Goal: Transaction & Acquisition: Purchase product/service

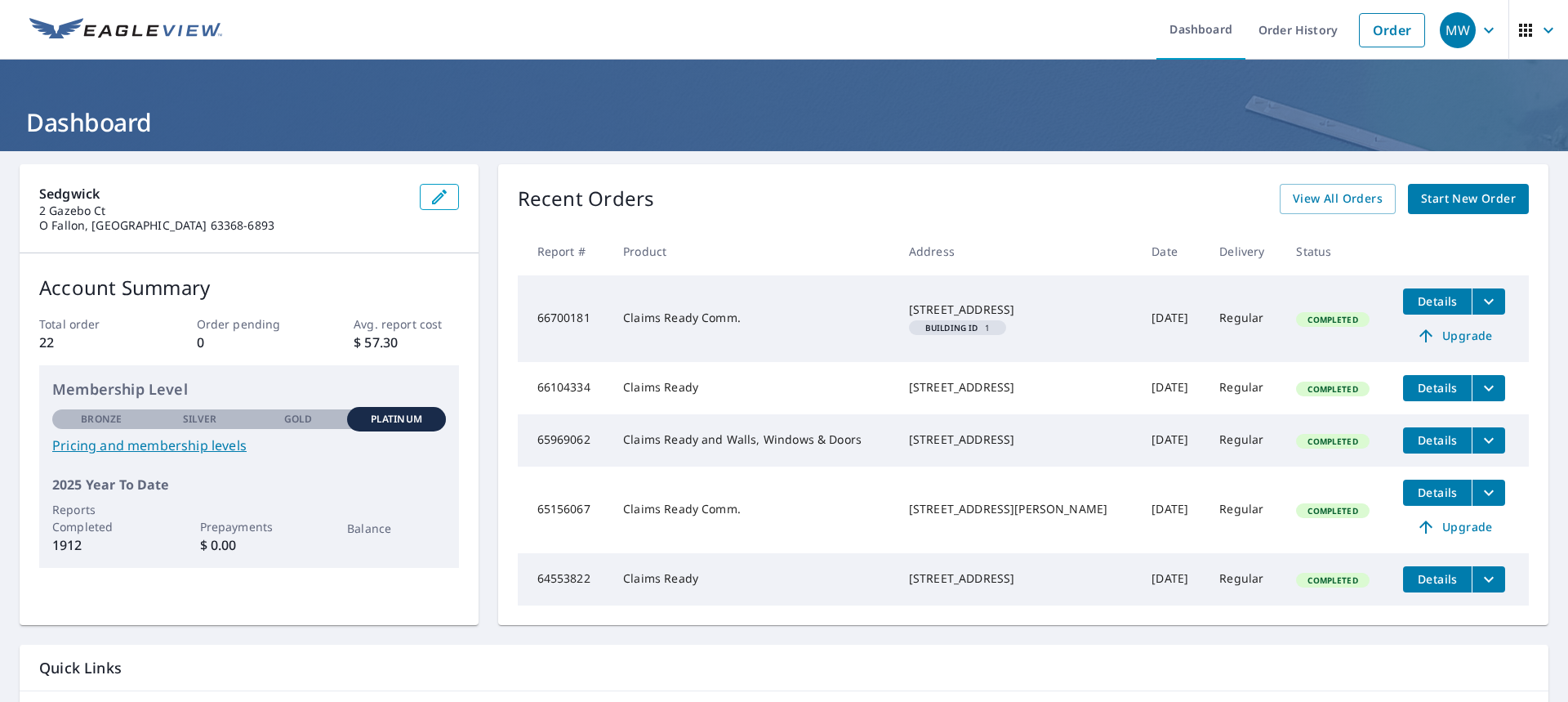
click at [1453, 201] on span "Start New Order" at bounding box center [1468, 199] width 95 height 20
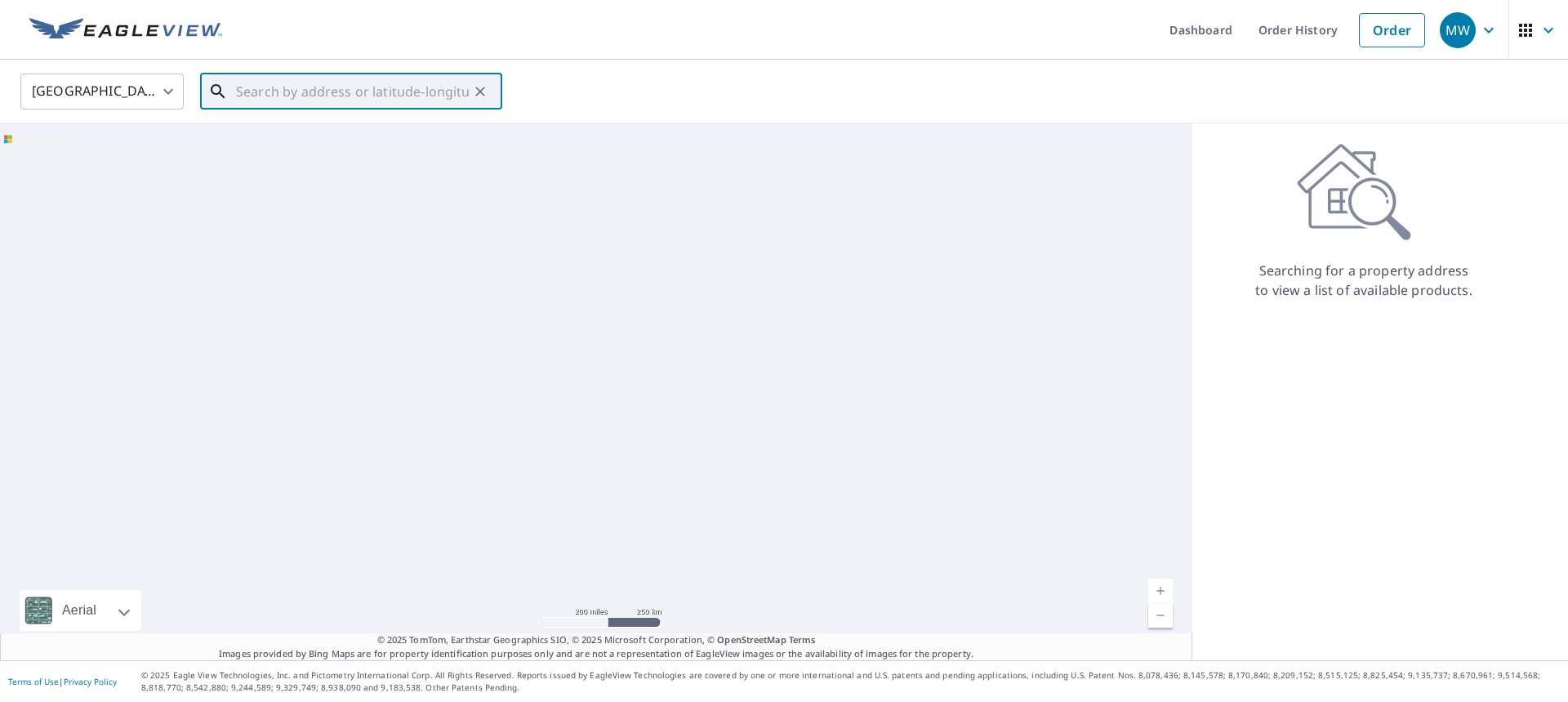
click at [428, 88] on input "text" at bounding box center [352, 92] width 232 height 46
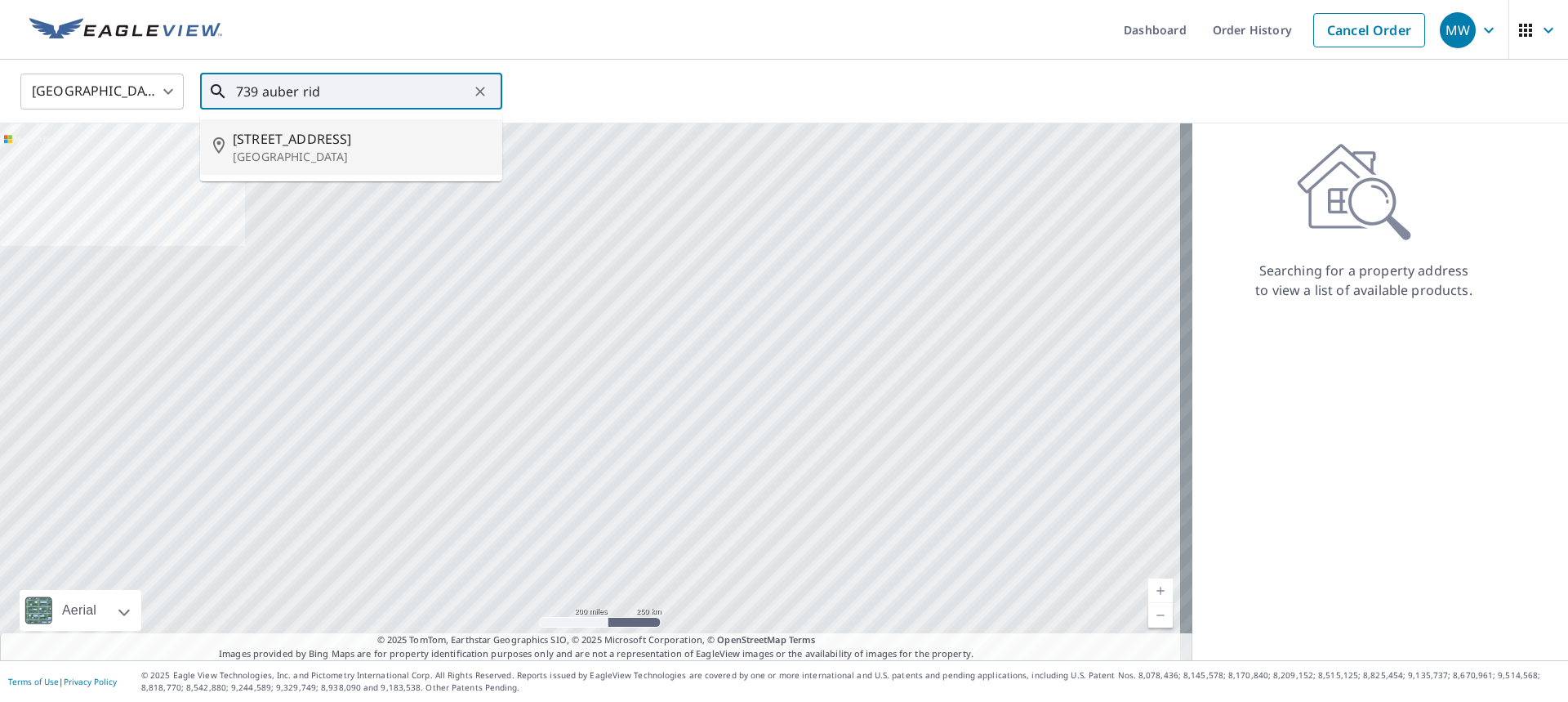
click at [325, 136] on span "[STREET_ADDRESS]" at bounding box center [360, 138] width 256 height 19
type input "[STREET_ADDRESS]"
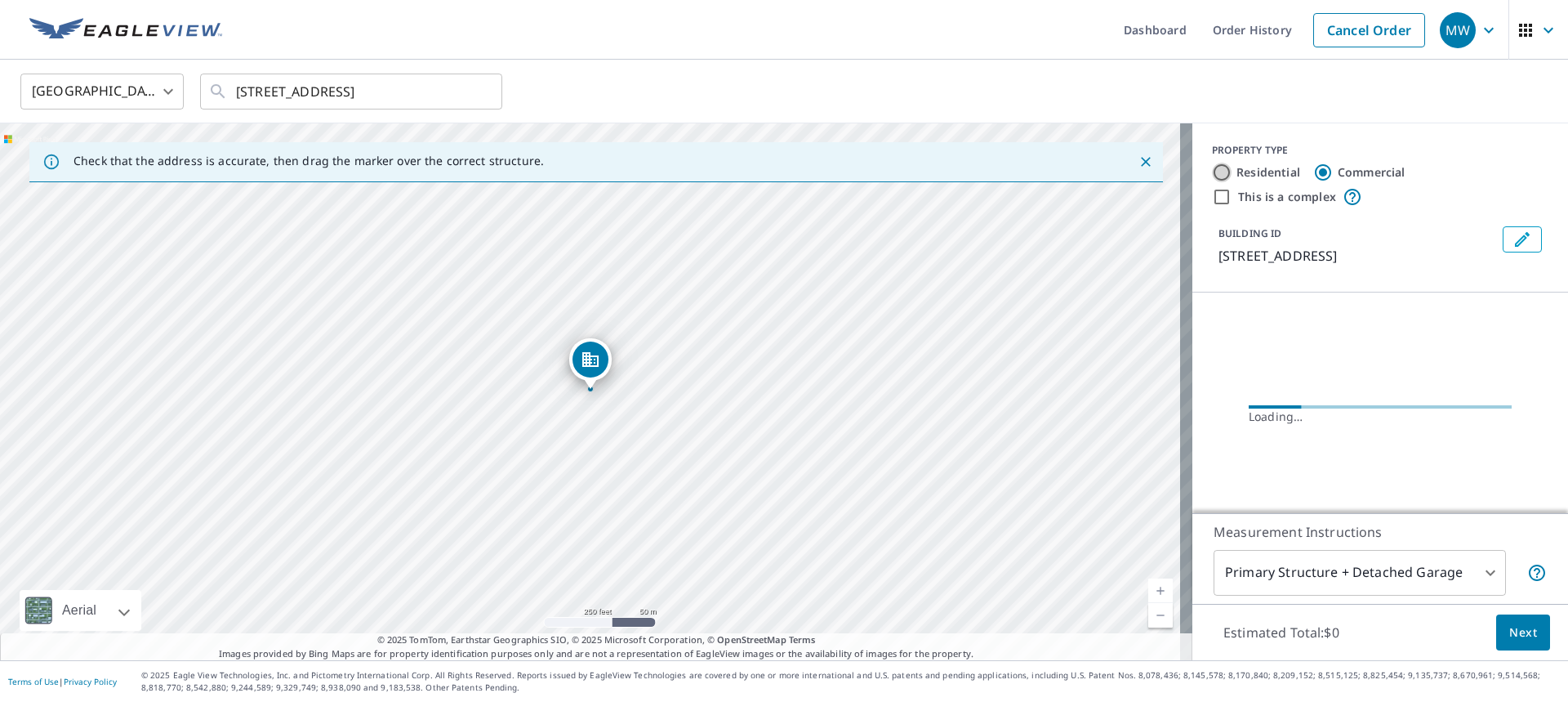
click at [1213, 173] on input "Residential" at bounding box center [1221, 172] width 19 height 19
radio input "true"
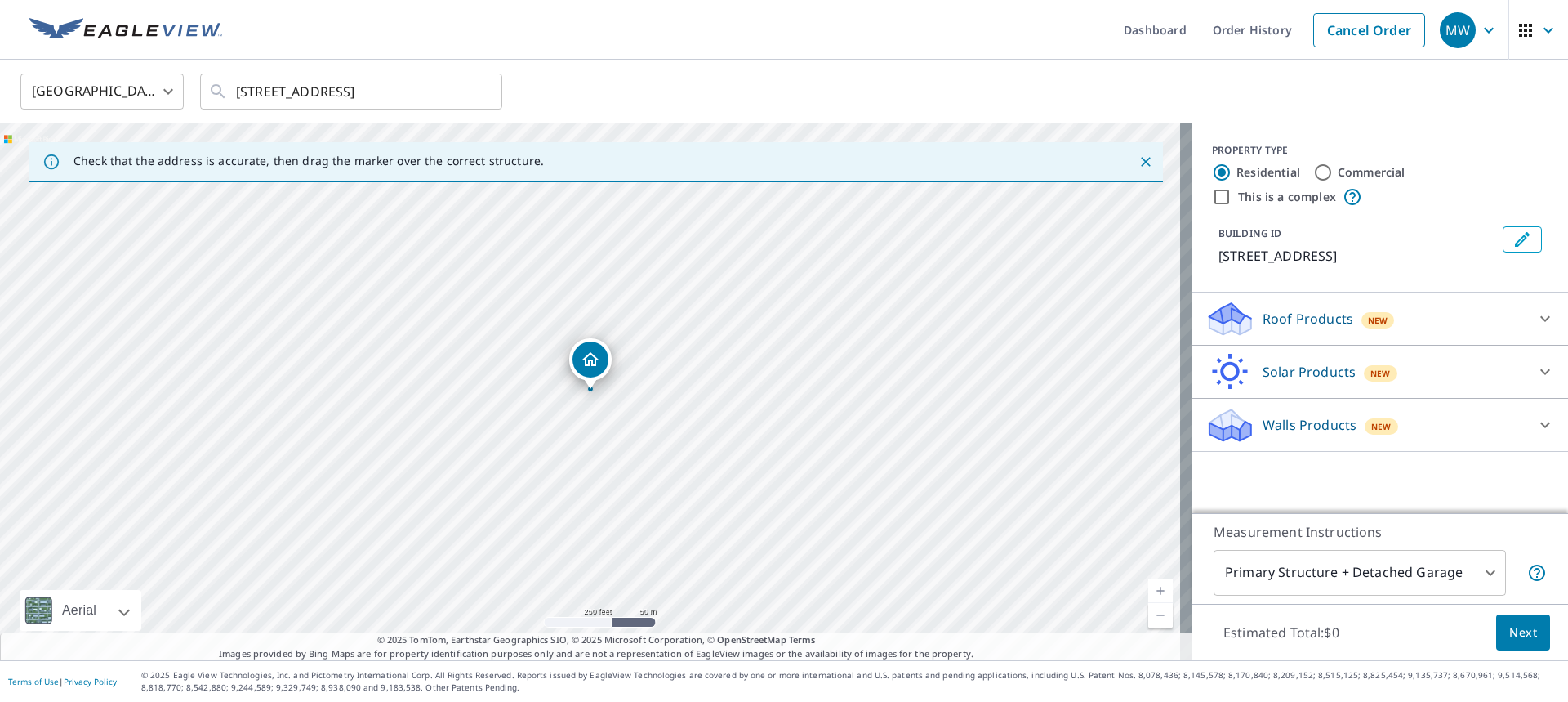
click at [1473, 424] on div "Walls Products New" at bounding box center [1365, 426] width 320 height 38
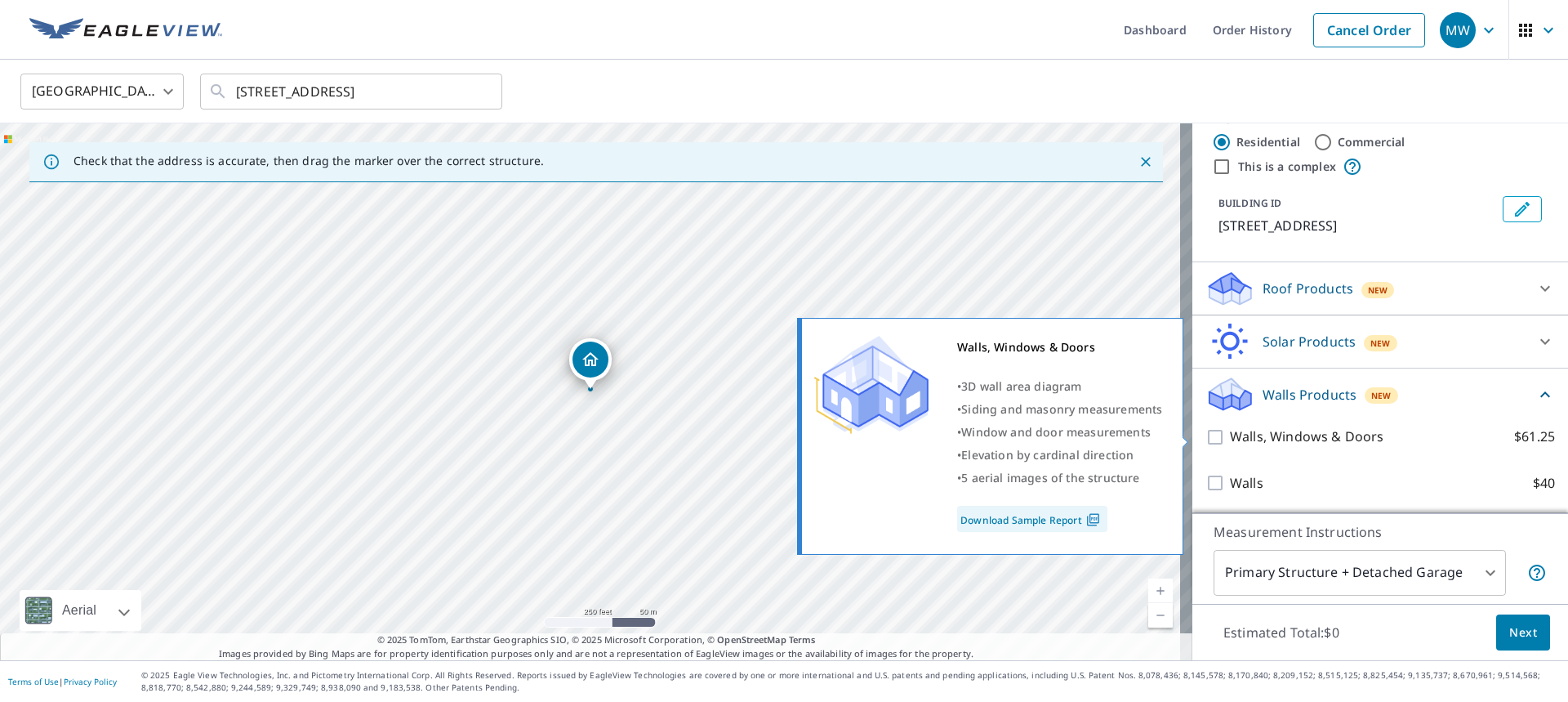
click at [1208, 437] on input "Walls, Windows & Doors $61.25" at bounding box center [1217, 437] width 25 height 19
checkbox input "true"
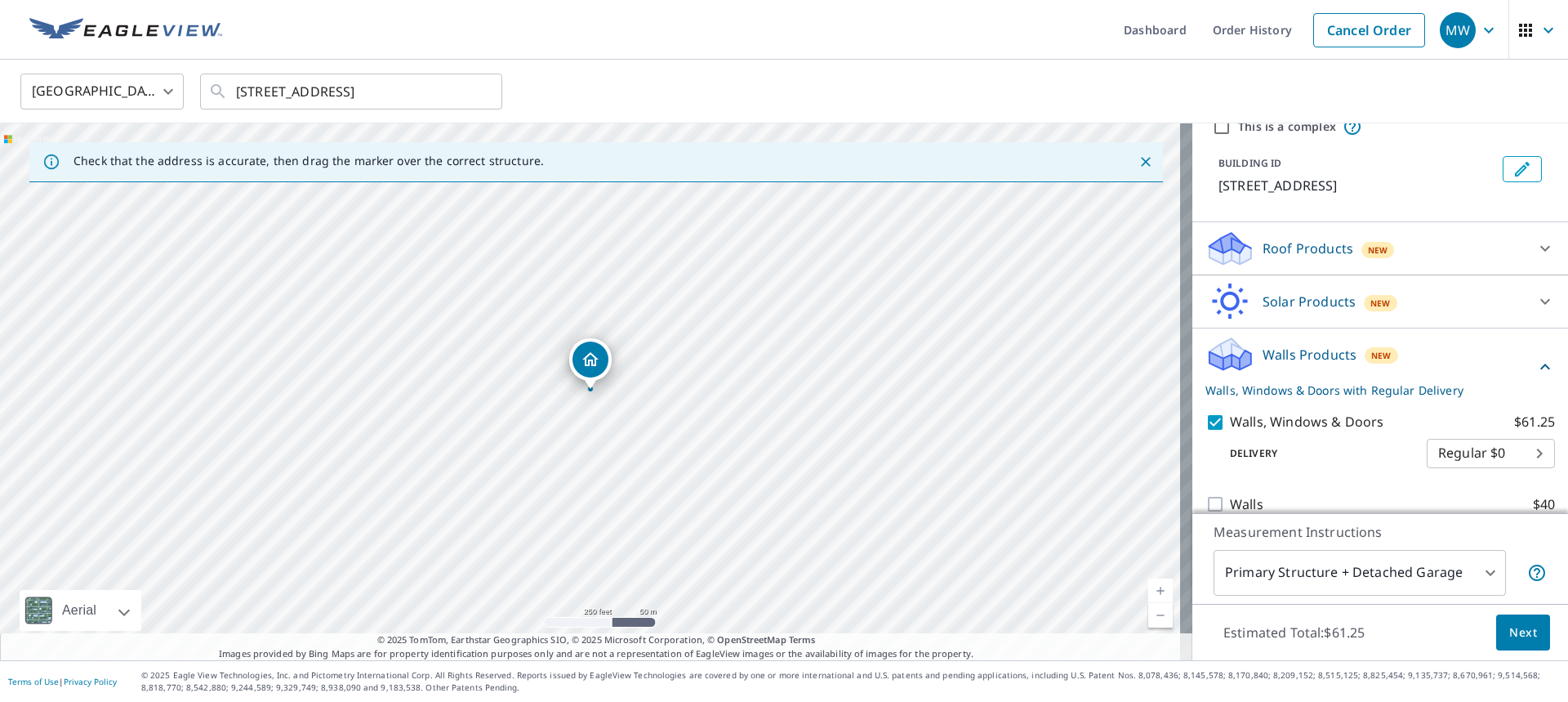
scroll to position [92, 0]
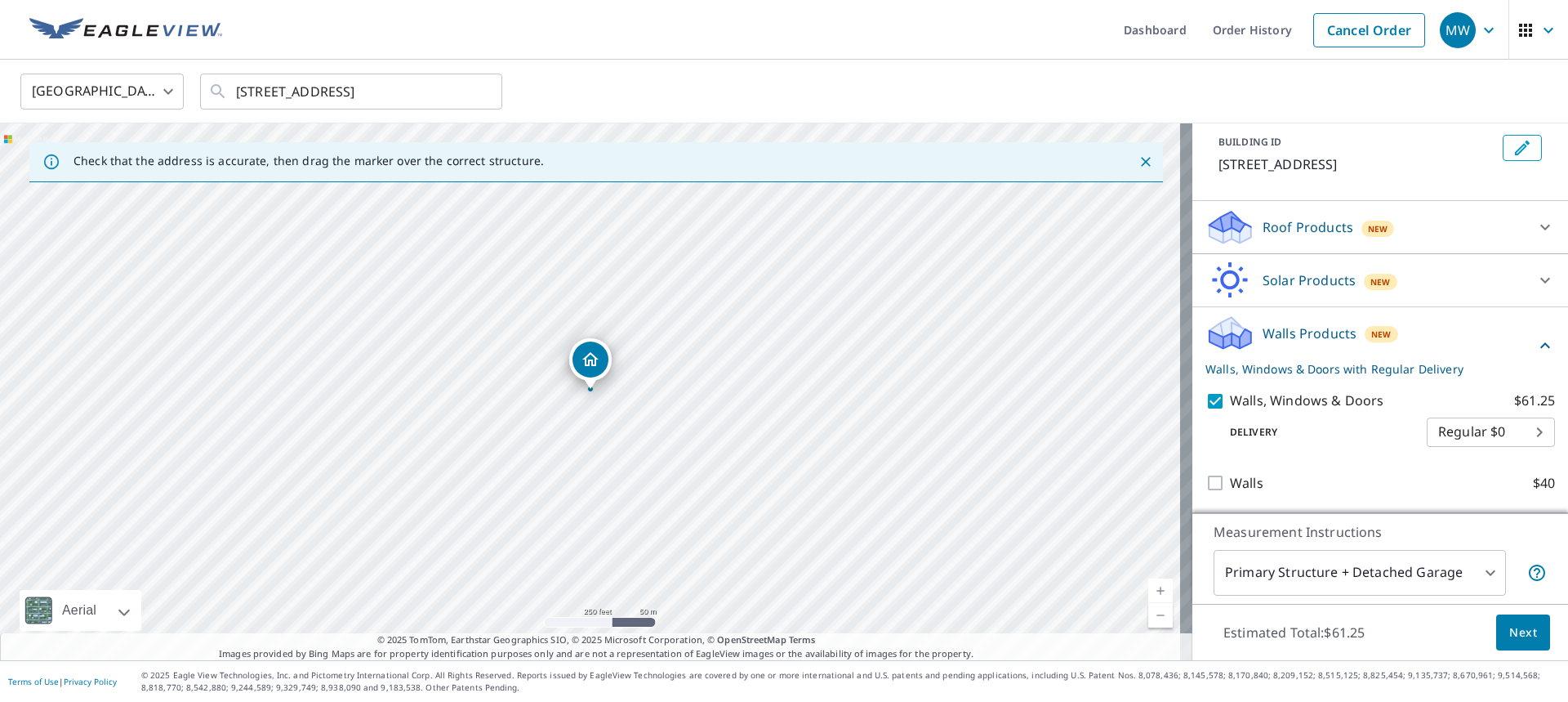
click at [1510, 641] on span "Next" at bounding box center [1523, 632] width 27 height 20
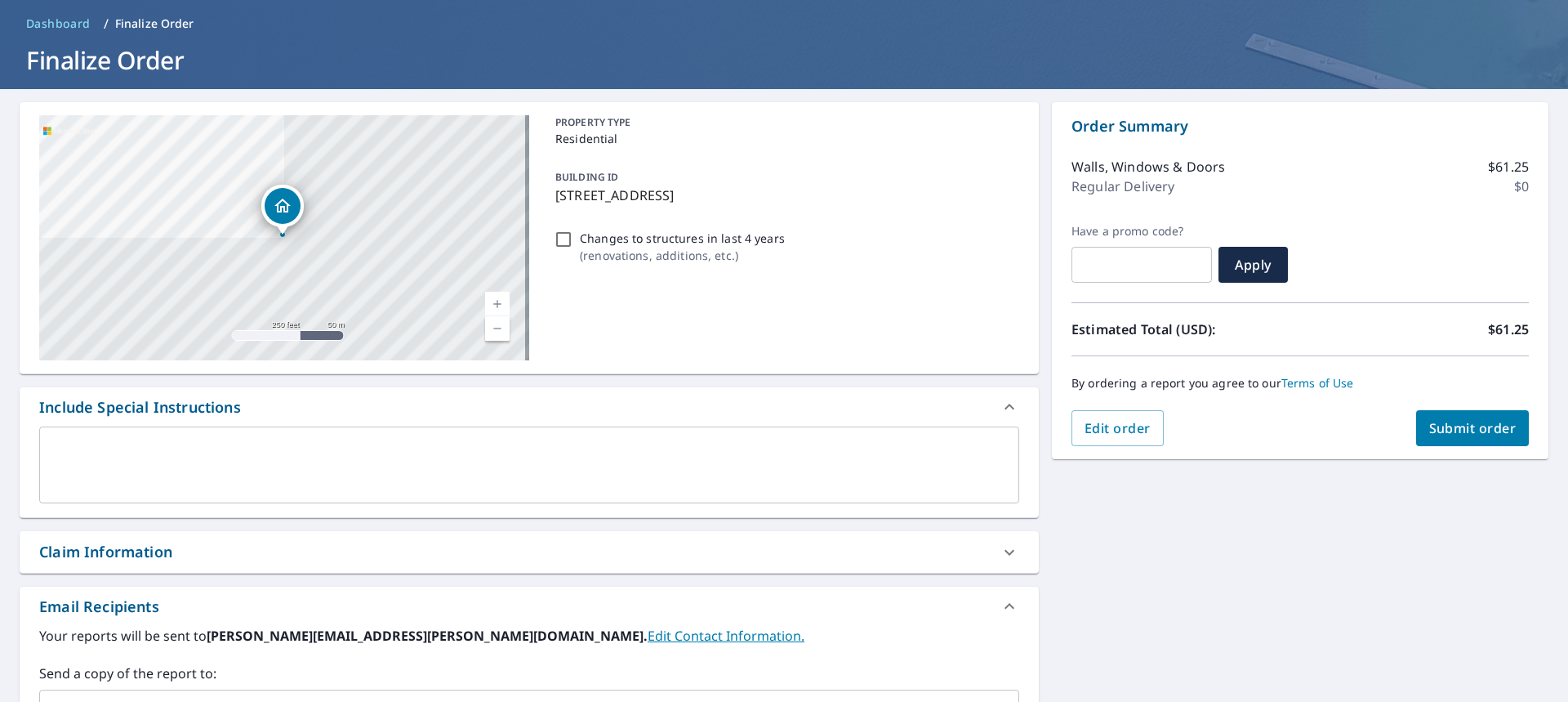
scroll to position [339, 0]
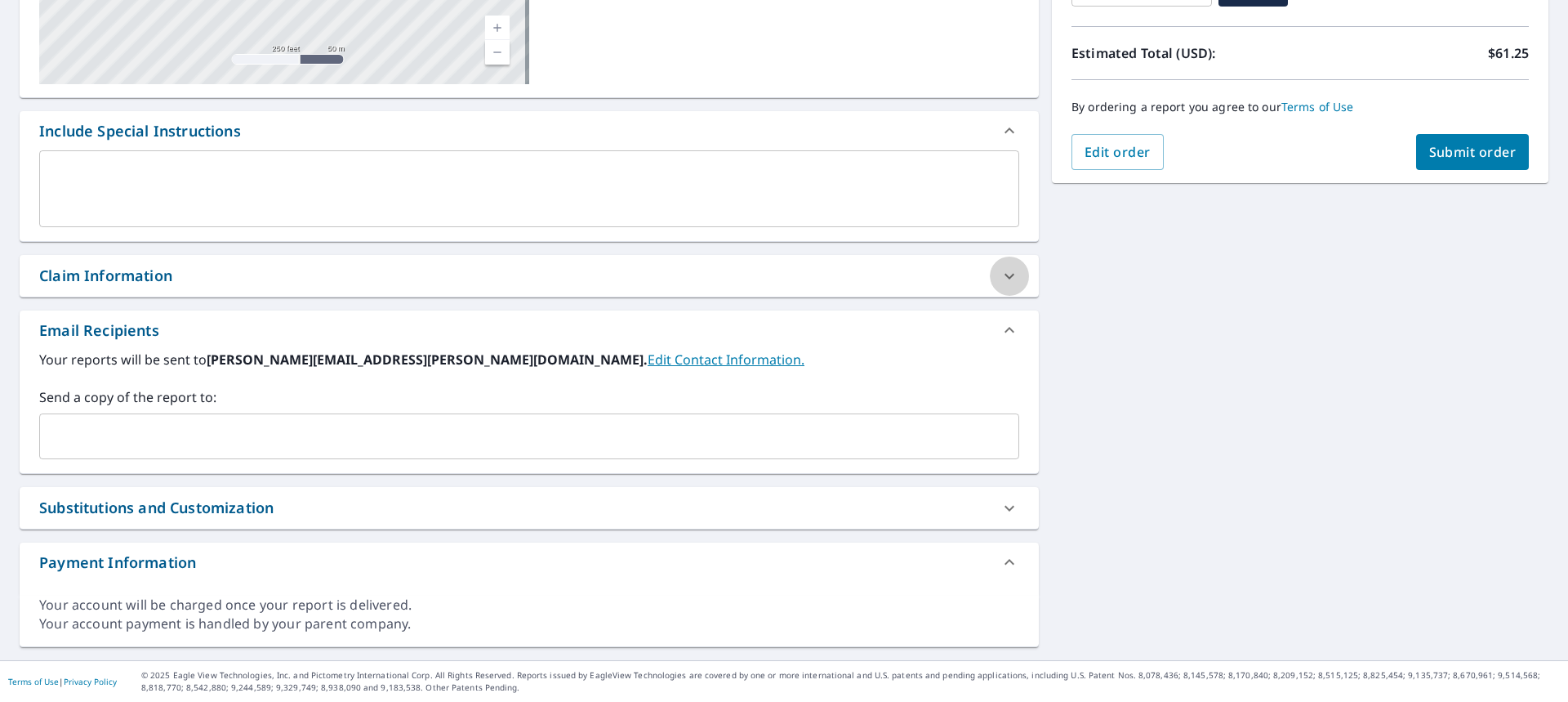
click at [1000, 278] on icon at bounding box center [1009, 275] width 19 height 19
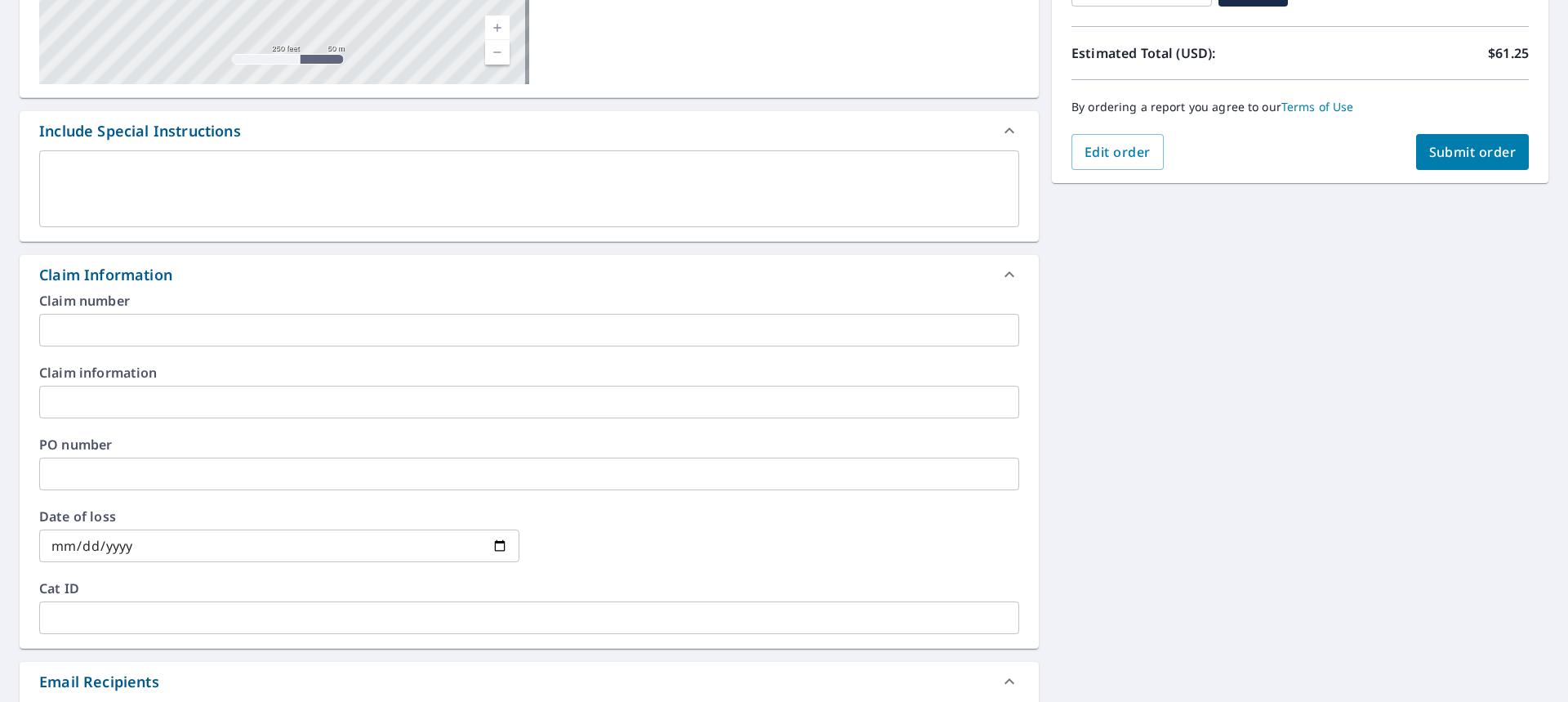
click at [88, 327] on input "text" at bounding box center [529, 330] width 980 height 33
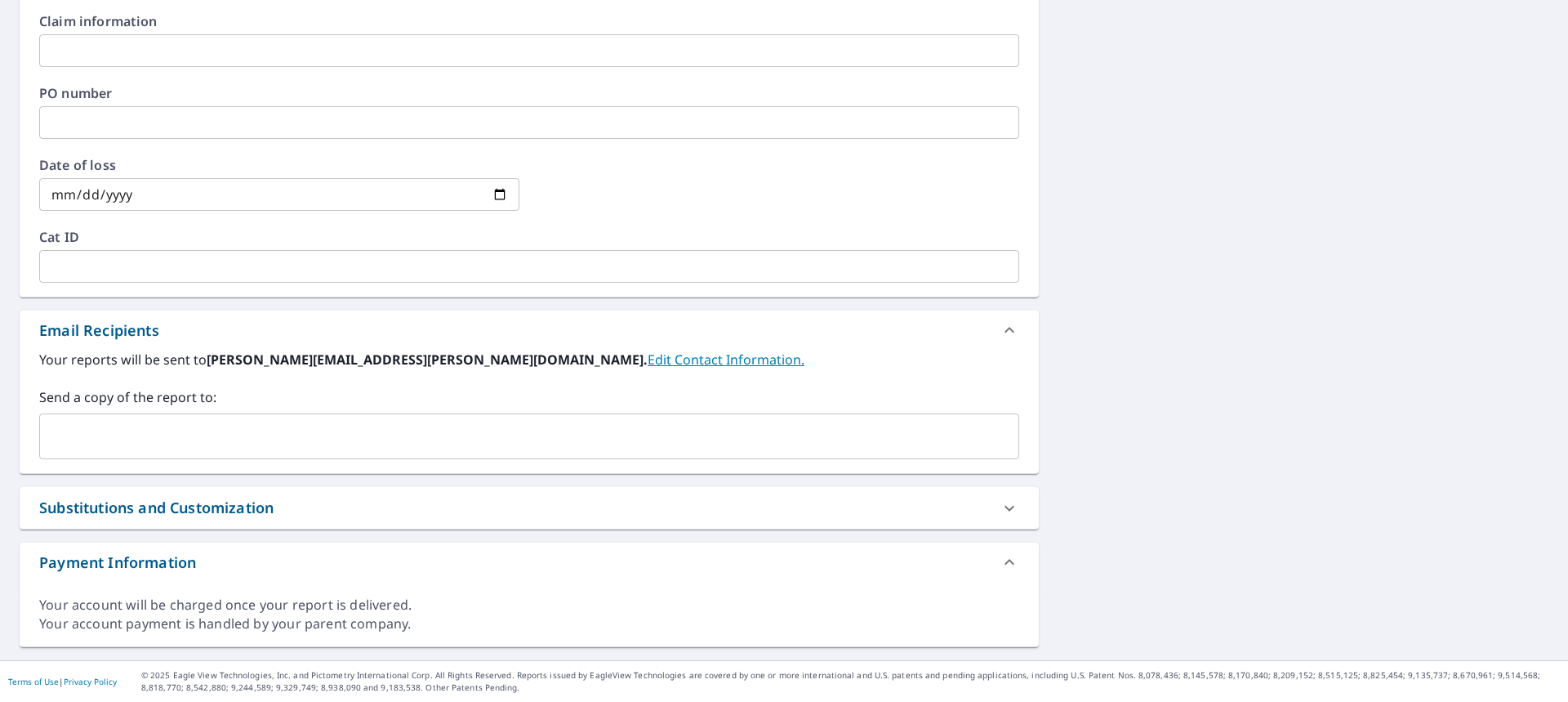
scroll to position [118, 0]
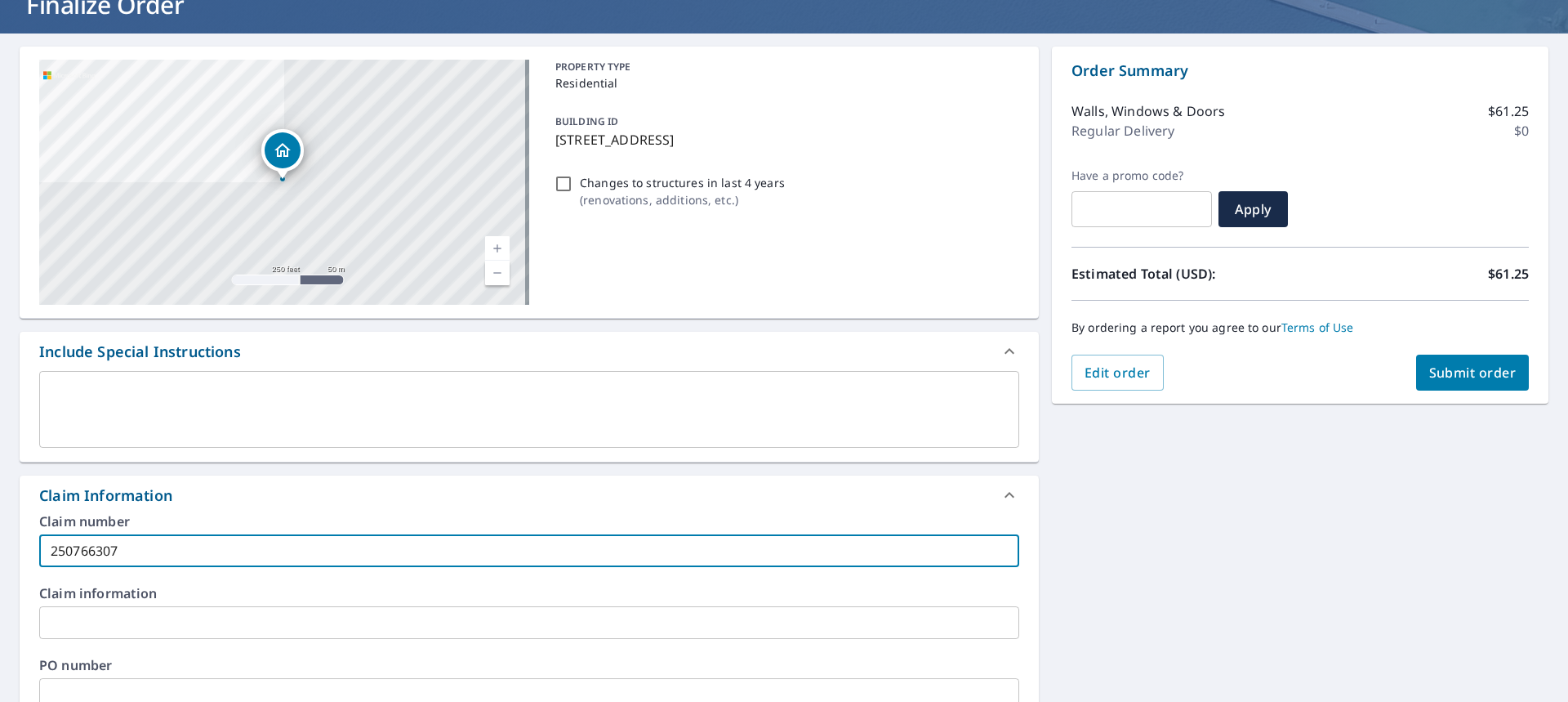
type input "250766307"
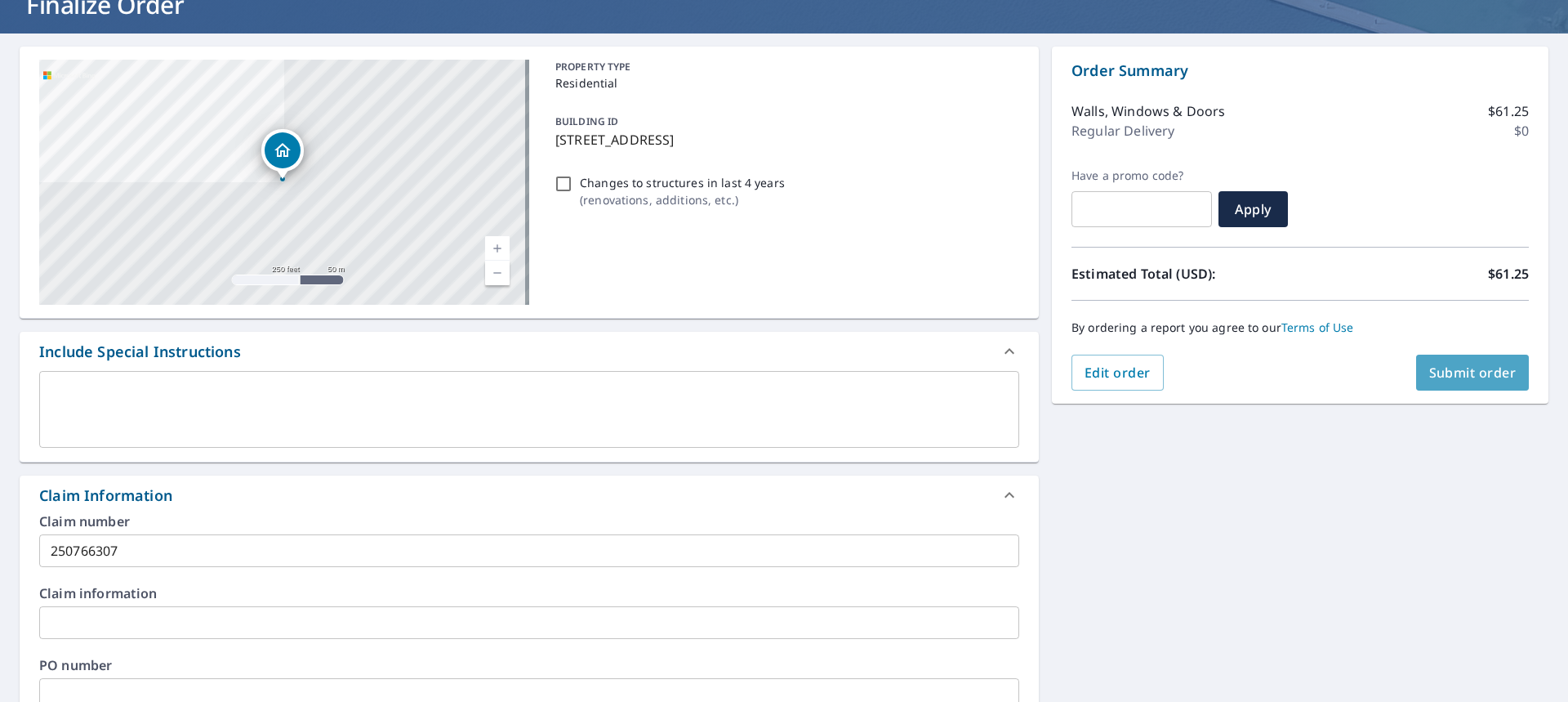
click at [1460, 375] on span "Submit order" at bounding box center [1473, 373] width 88 height 18
